Goal: Answer question/provide support: Share knowledge or assist other users

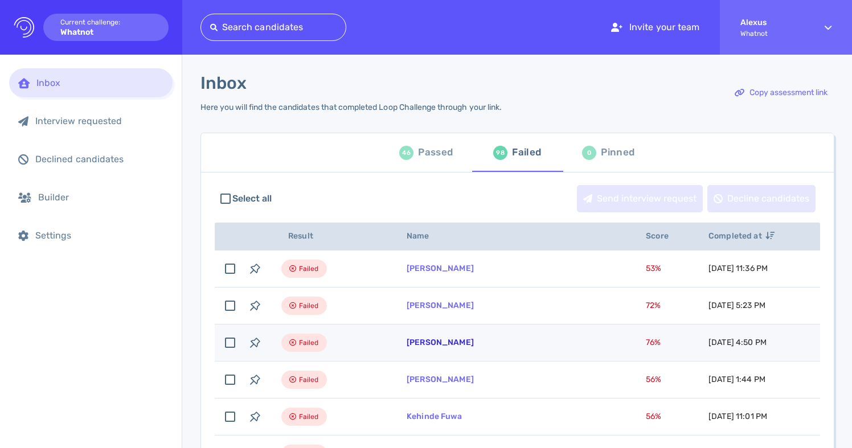
click at [433, 342] on link "Luveina Artis" at bounding box center [440, 343] width 67 height 10
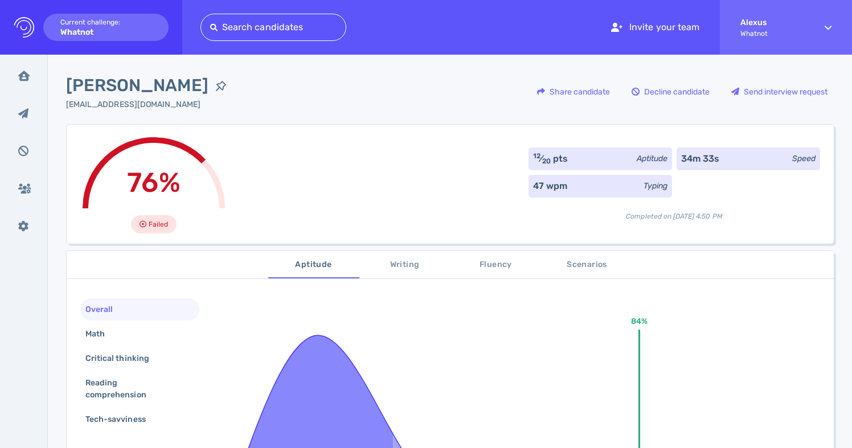
click at [395, 166] on div "76% Failed 12 ⁄ 20 pts Aptitude 34m 33s Speed 47 wpm Typing Completed on Septem…" at bounding box center [450, 184] width 768 height 120
